Goal: Complete application form: Complete application form

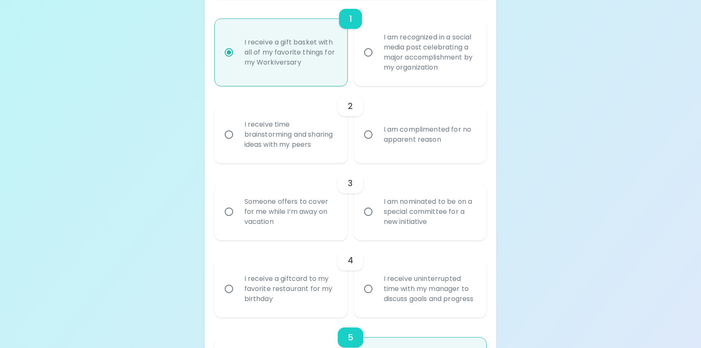
scroll to position [219, 0]
click at [369, 212] on input "I am nominated to be on a special committee for a new initiative" at bounding box center [369, 211] width 18 height 18
radio input "false"
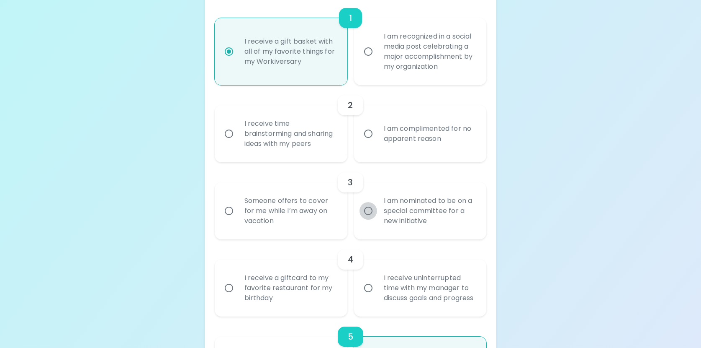
radio input "false"
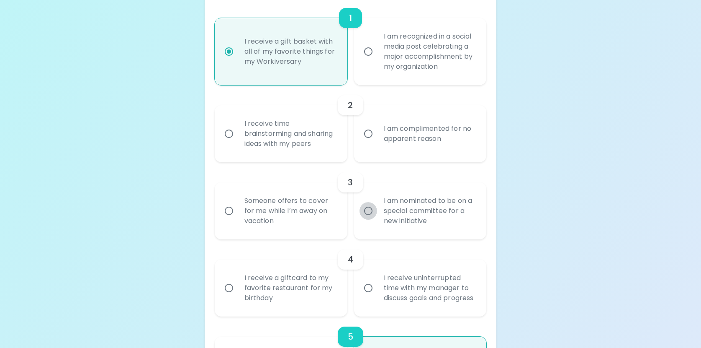
radio input "false"
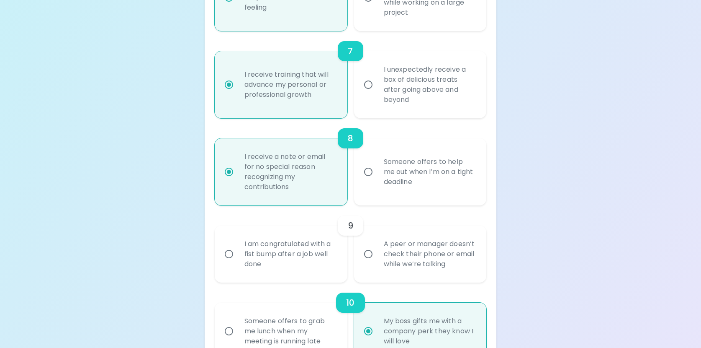
scroll to position [670, 0]
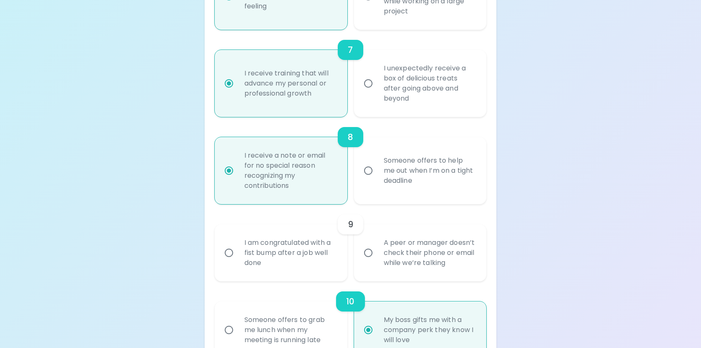
radio input "true"
click at [369, 261] on input "A peer or manager doesn’t check their phone or email while we’re talking" at bounding box center [369, 253] width 18 height 18
radio input "false"
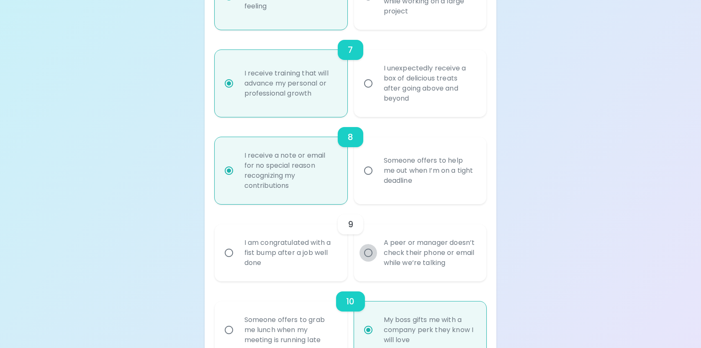
radio input "false"
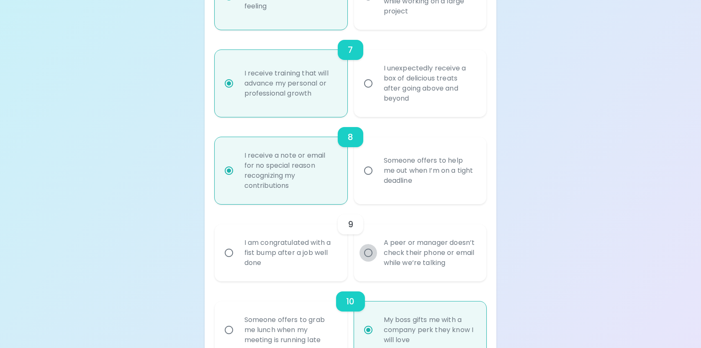
radio input "false"
radio input "true"
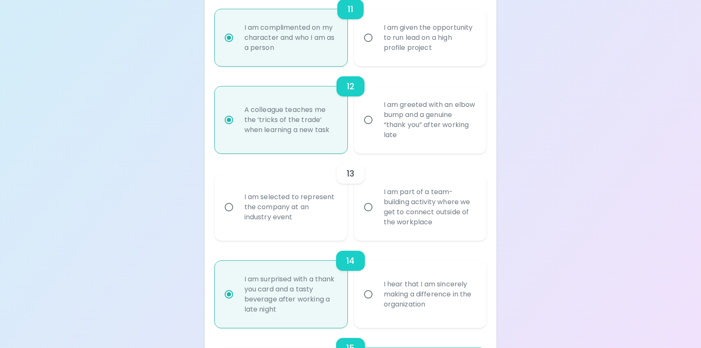
scroll to position [1043, 0]
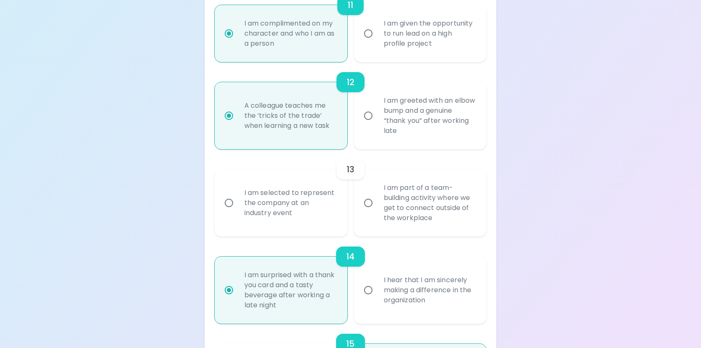
radio input "true"
click at [367, 211] on input "I am part of a team-building activity where we get to connect outside of the wo…" at bounding box center [369, 203] width 18 height 18
radio input "false"
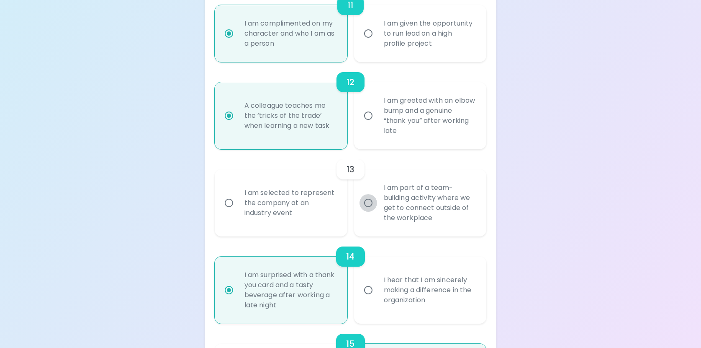
radio input "false"
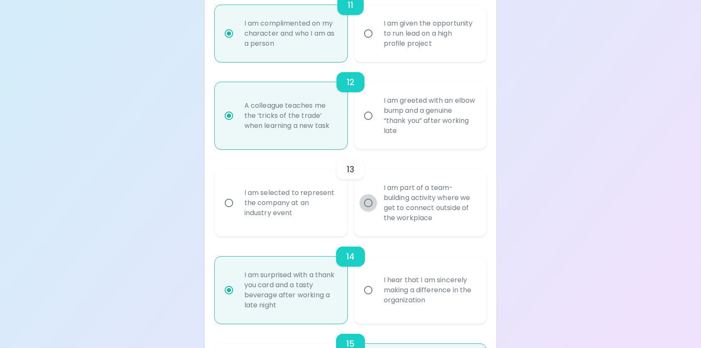
radio input "false"
radio input "true"
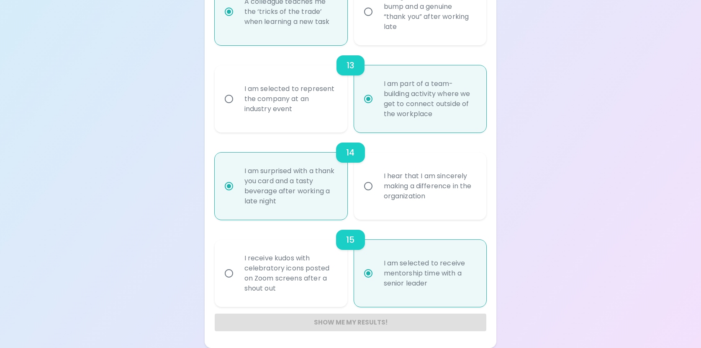
scroll to position [1157, 0]
radio input "false"
radio input "true"
click at [371, 187] on input "I hear that I am sincerely making a difference in the organization" at bounding box center [369, 186] width 18 height 18
radio input "false"
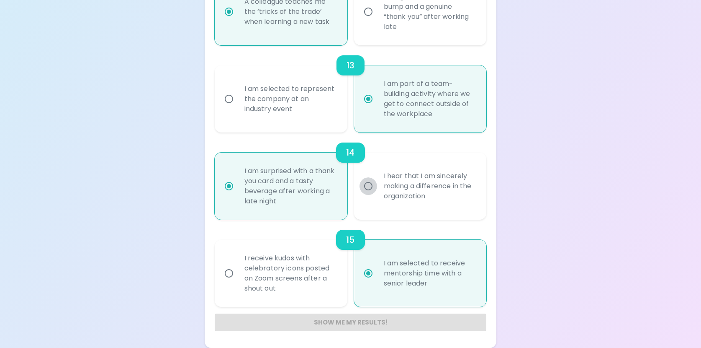
radio input "false"
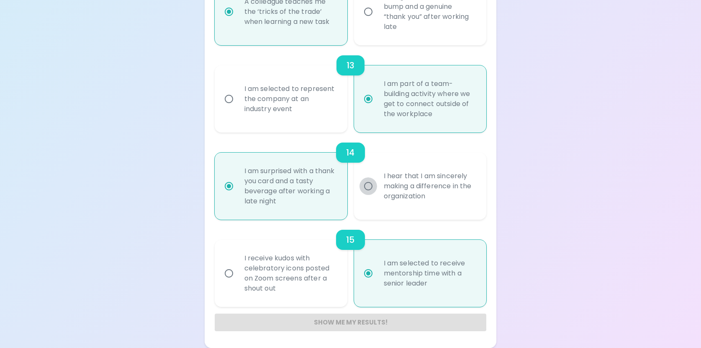
radio input "false"
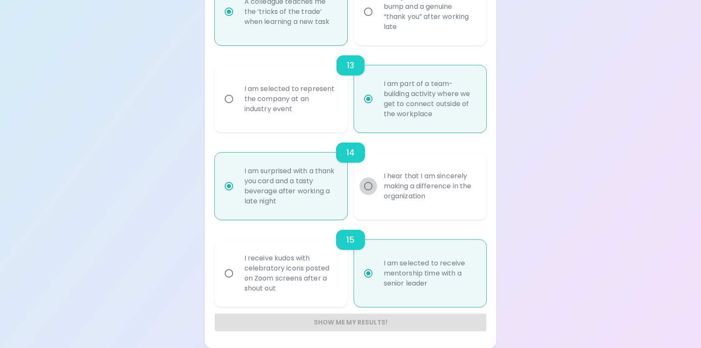
radio input "false"
radio input "true"
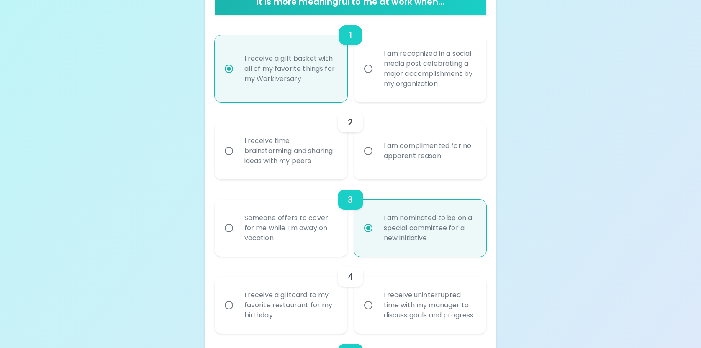
scroll to position [209, 0]
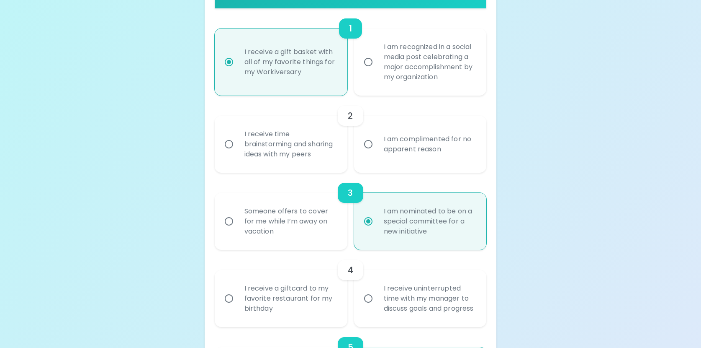
radio input "true"
click at [231, 144] on input "I receive time brainstorming and sharing ideas with my peers" at bounding box center [229, 144] width 18 height 18
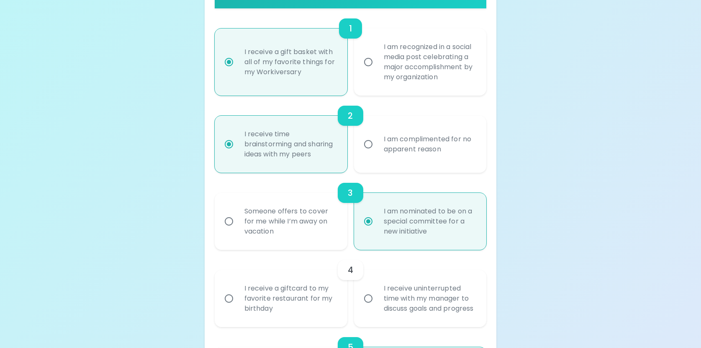
radio input "false"
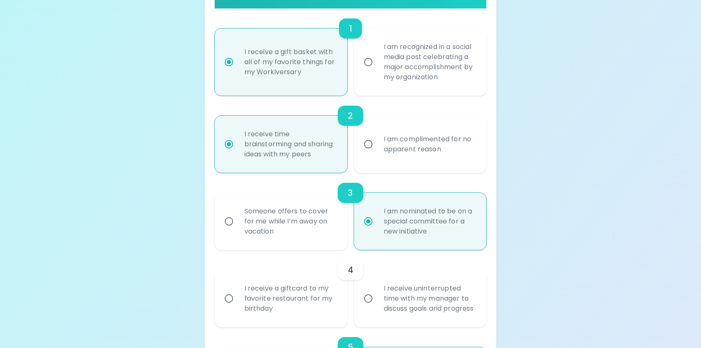
radio input "false"
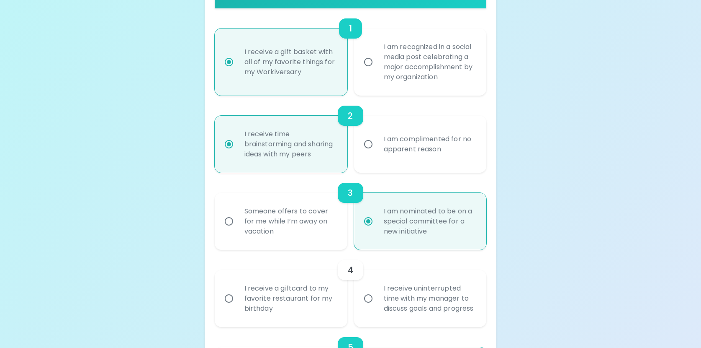
radio input "false"
radio input "true"
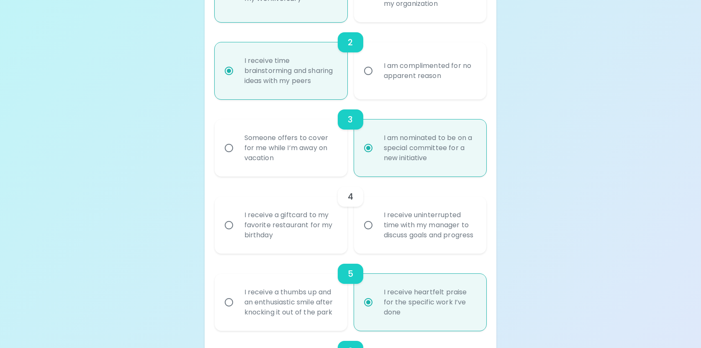
scroll to position [293, 0]
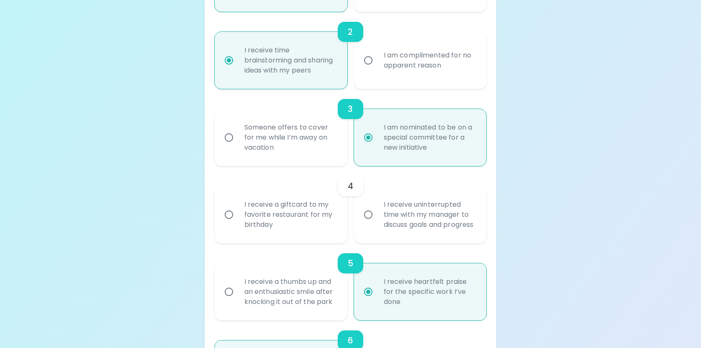
radio input "true"
click at [227, 218] on input "I receive a giftcard to my favorite restaurant for my birthday" at bounding box center [229, 215] width 18 height 18
radio input "false"
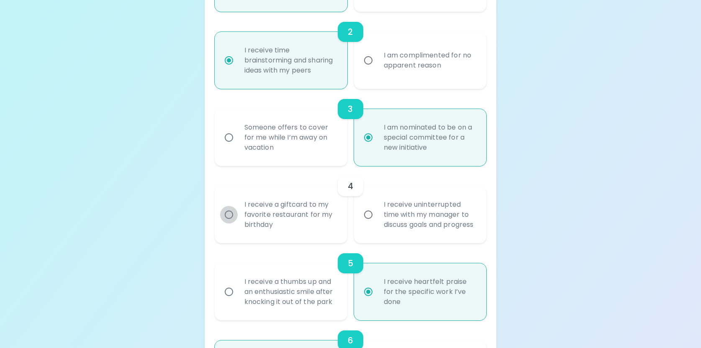
radio input "false"
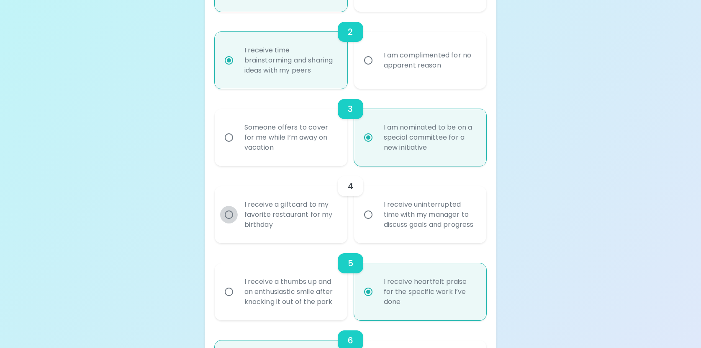
radio input "false"
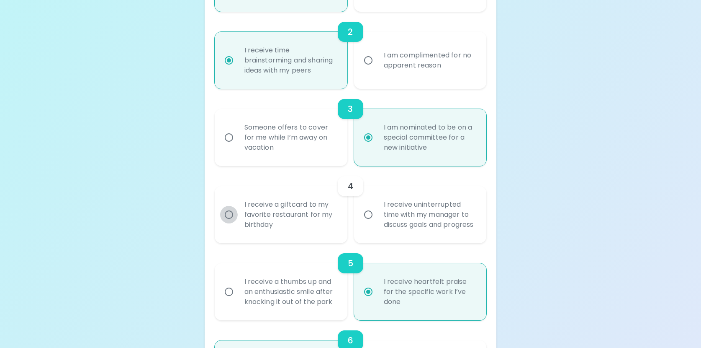
radio input "true"
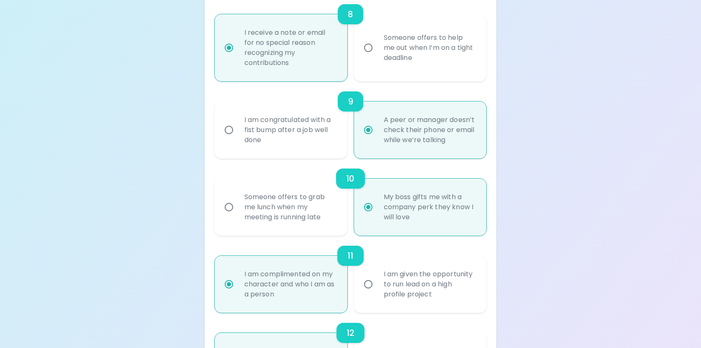
scroll to position [1157, 0]
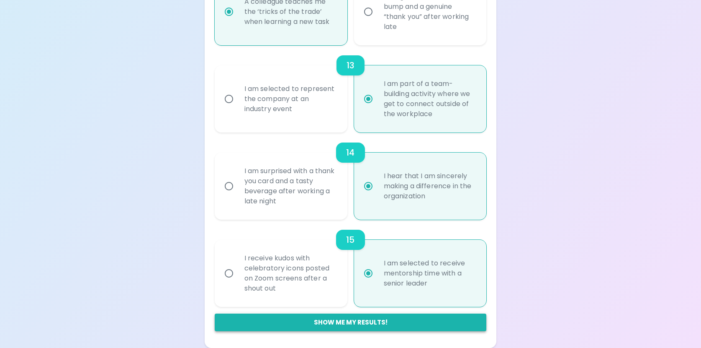
radio input "true"
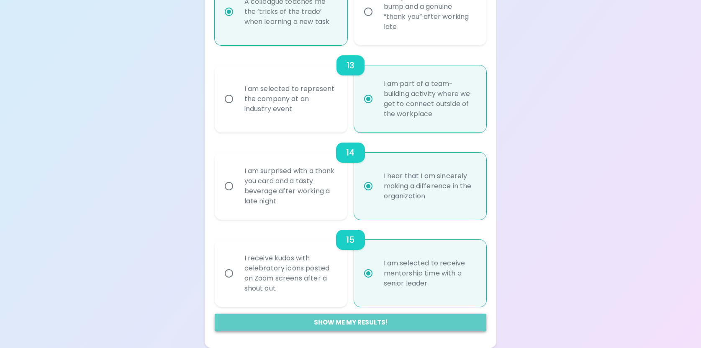
click at [343, 318] on button "Show me my results!" at bounding box center [351, 322] width 272 height 18
radio input "false"
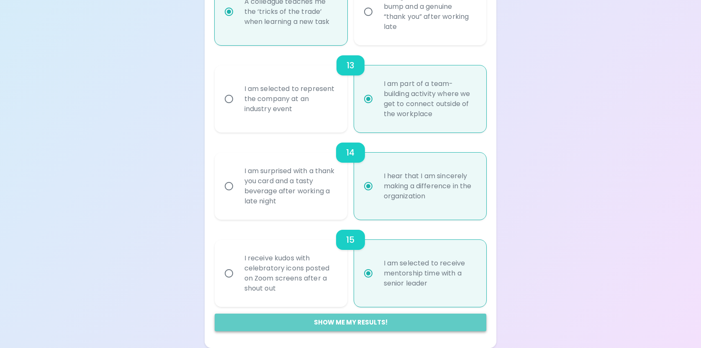
radio input "false"
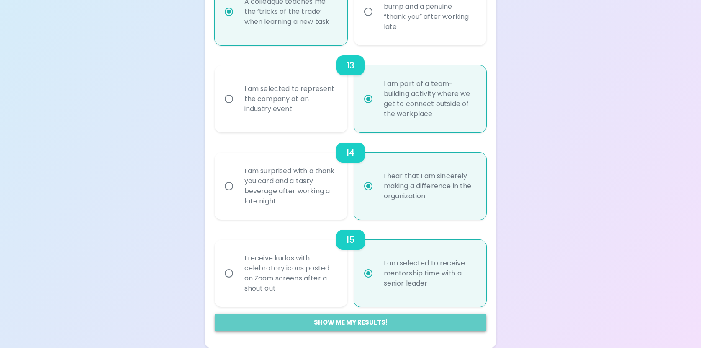
radio input "false"
radio input "true"
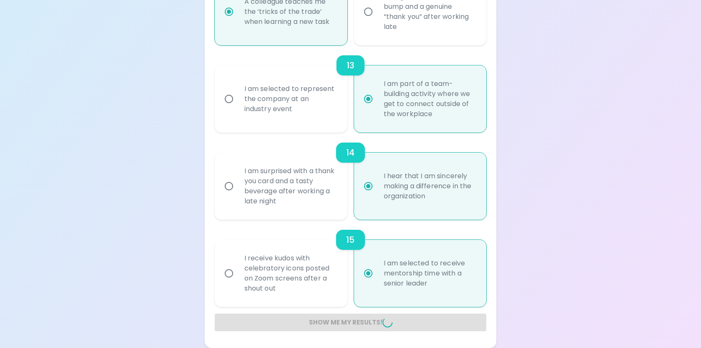
radio input "false"
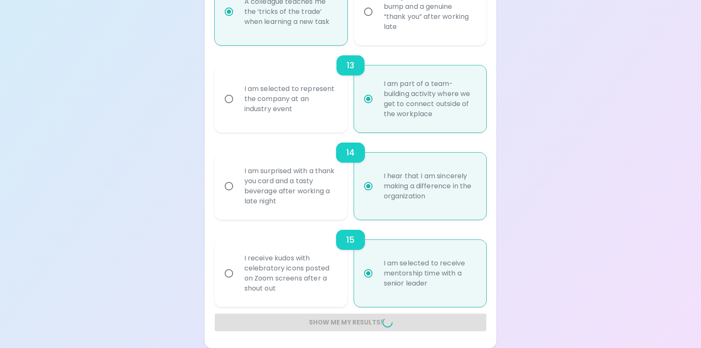
radio input "false"
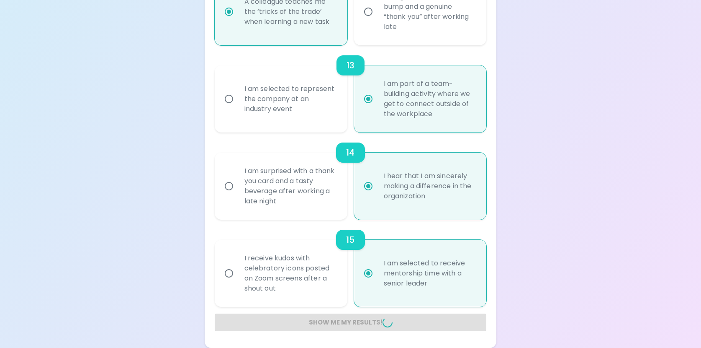
radio input "false"
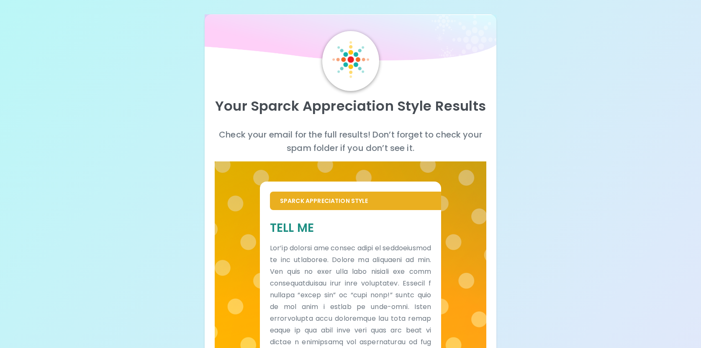
scroll to position [0, 0]
